Goal: Navigation & Orientation: Find specific page/section

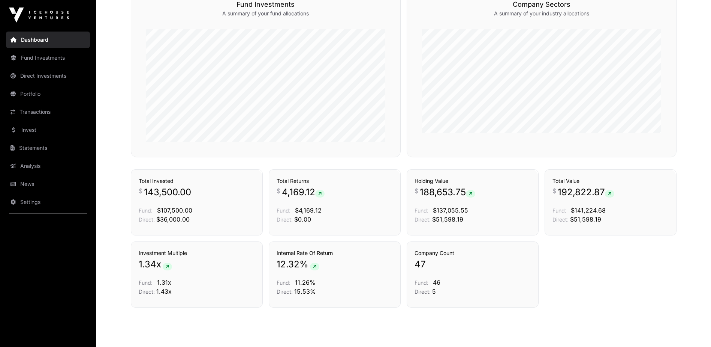
scroll to position [450, 0]
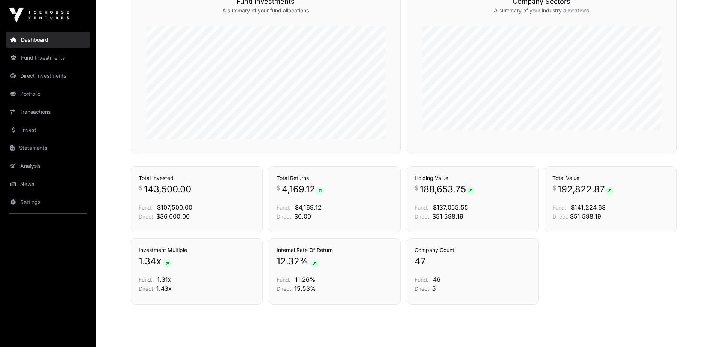
click at [30, 149] on link "Statements" at bounding box center [48, 148] width 84 height 17
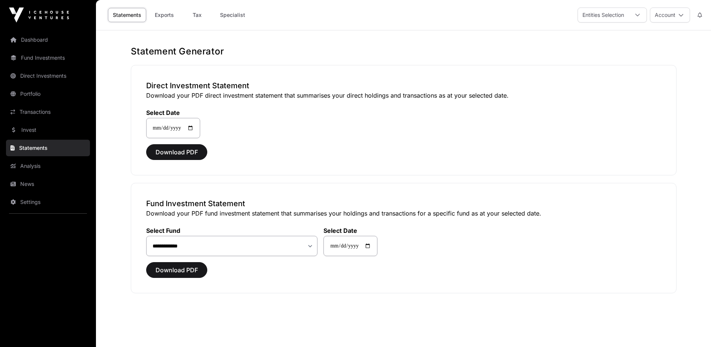
click at [33, 183] on link "News" at bounding box center [48, 184] width 84 height 17
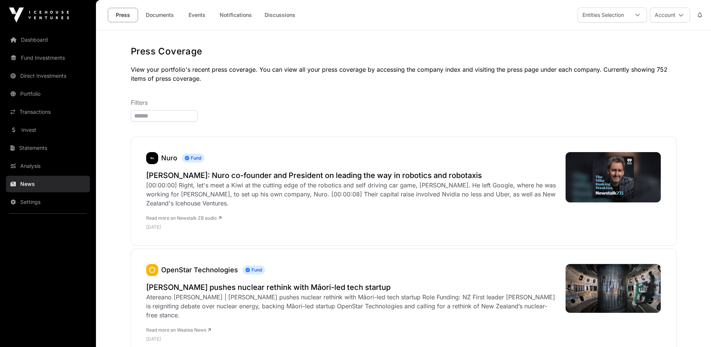
click at [170, 14] on link "Documents" at bounding box center [160, 15] width 38 height 14
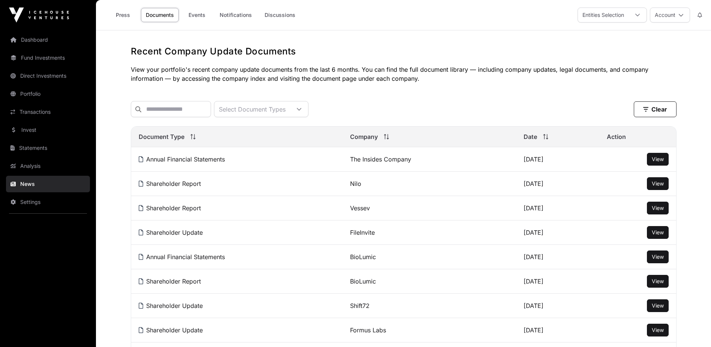
click at [29, 95] on link "Portfolio" at bounding box center [48, 94] width 84 height 17
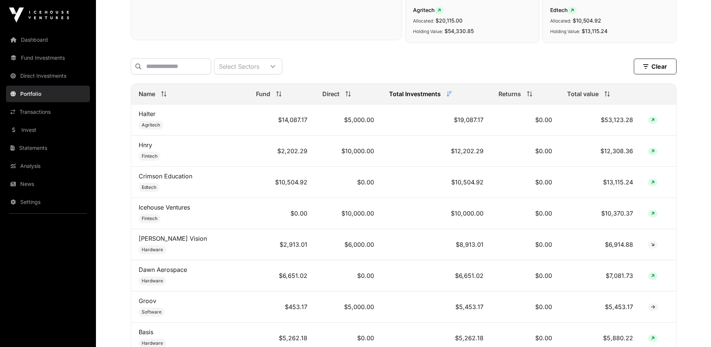
scroll to position [300, 0]
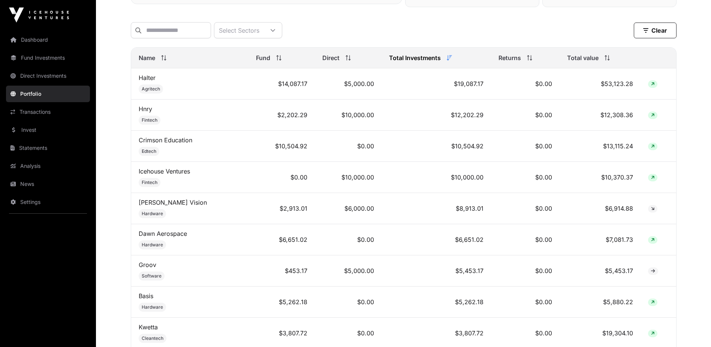
click at [597, 62] on span "Total value" at bounding box center [583, 57] width 32 height 9
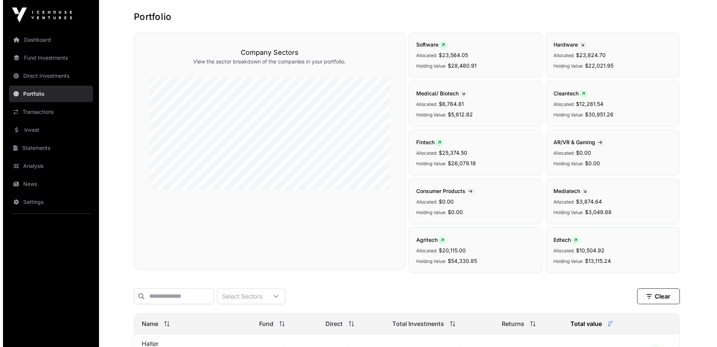
scroll to position [0, 0]
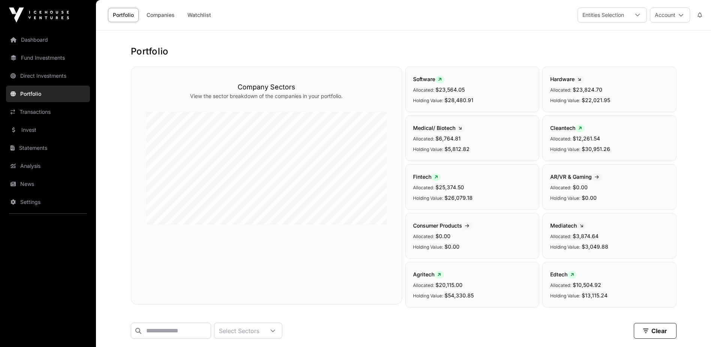
click at [666, 9] on button "Account" at bounding box center [670, 15] width 40 height 15
click at [621, 107] on span "Sign Out" at bounding box center [623, 111] width 21 height 8
